Goal: Task Accomplishment & Management: Complete application form

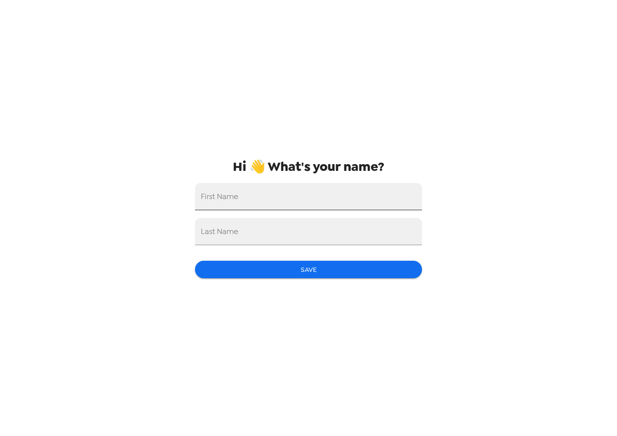
click at [303, 206] on input "First Name" at bounding box center [308, 196] width 227 height 27
type input "Ruby"
type input "Rangel"
click at [321, 258] on div "Hi 👋 What's your name? First Name Ruby Last Name Rangel Save" at bounding box center [308, 218] width 243 height 436
click at [319, 282] on div "Hi 👋 What's your name? First Name Ruby Last Name Rangel Save" at bounding box center [308, 218] width 243 height 436
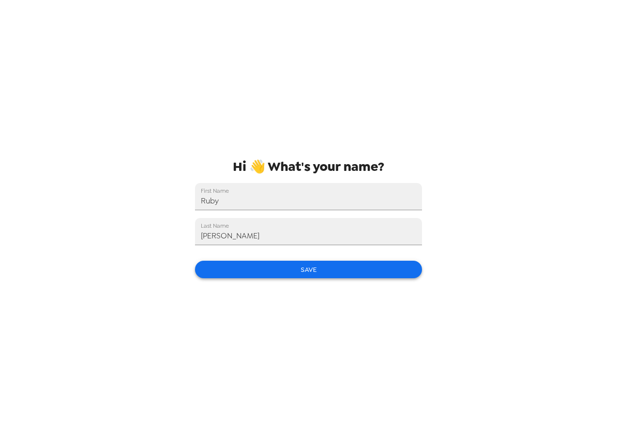
click at [318, 274] on button "Save" at bounding box center [308, 269] width 227 height 18
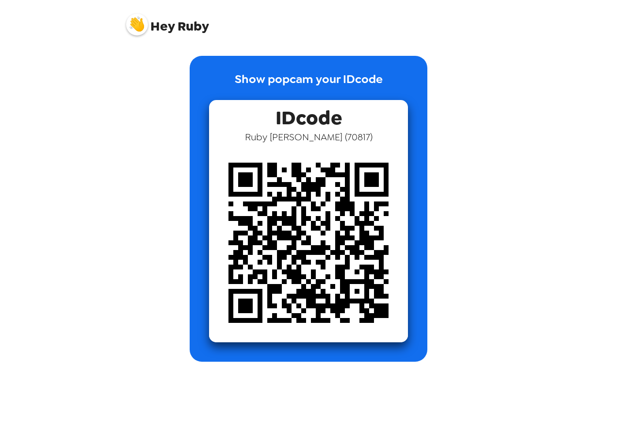
drag, startPoint x: 583, startPoint y: 0, endPoint x: 298, endPoint y: 318, distance: 427.3
click at [251, 389] on div "Show popcam your IDcode IDcode Ruby Rangel ( 70817 )" at bounding box center [308, 238] width 388 height 394
click at [305, 256] on img at bounding box center [308, 242] width 199 height 199
